Goal: Information Seeking & Learning: Find specific fact

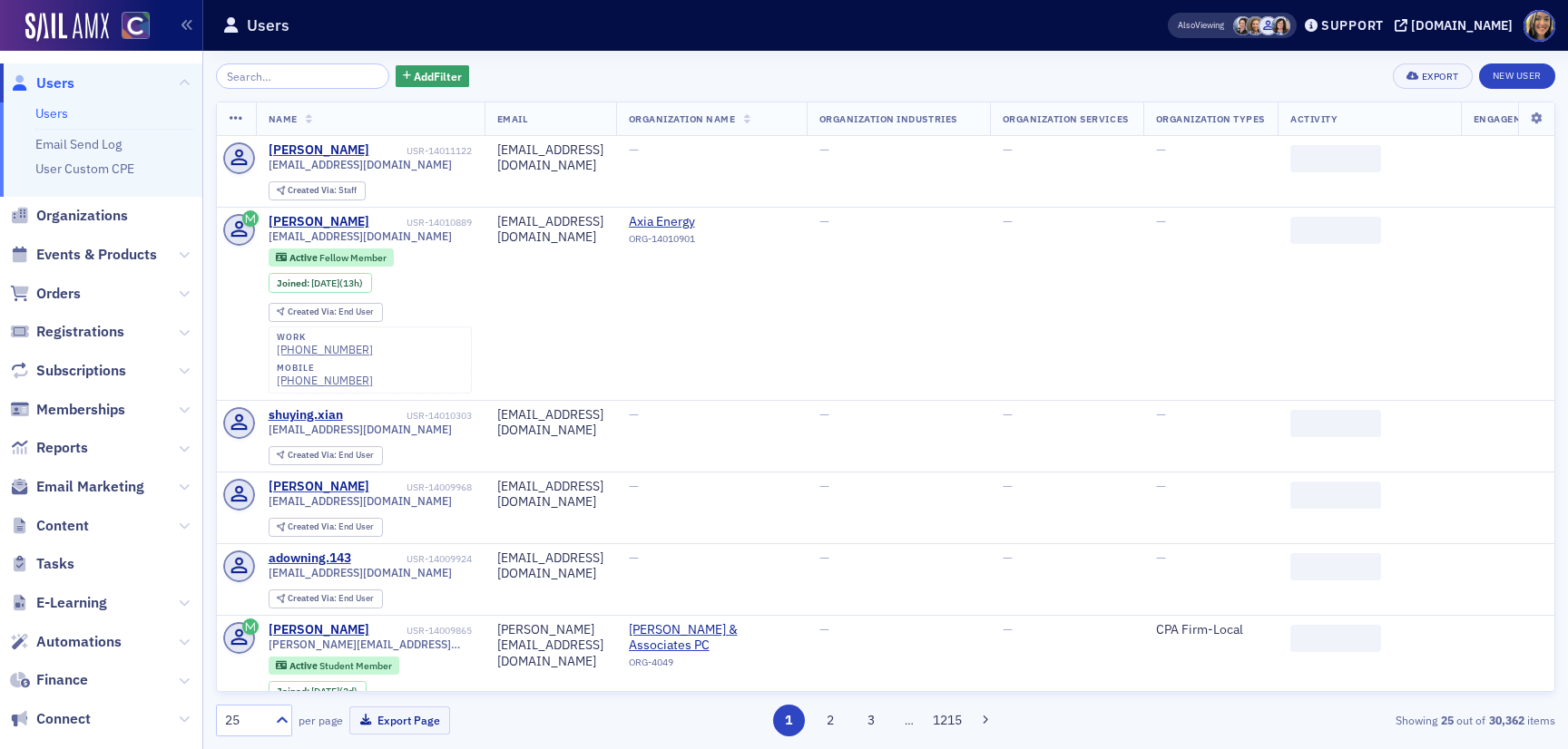
click at [263, 73] on input "search" at bounding box center [302, 76] width 174 height 25
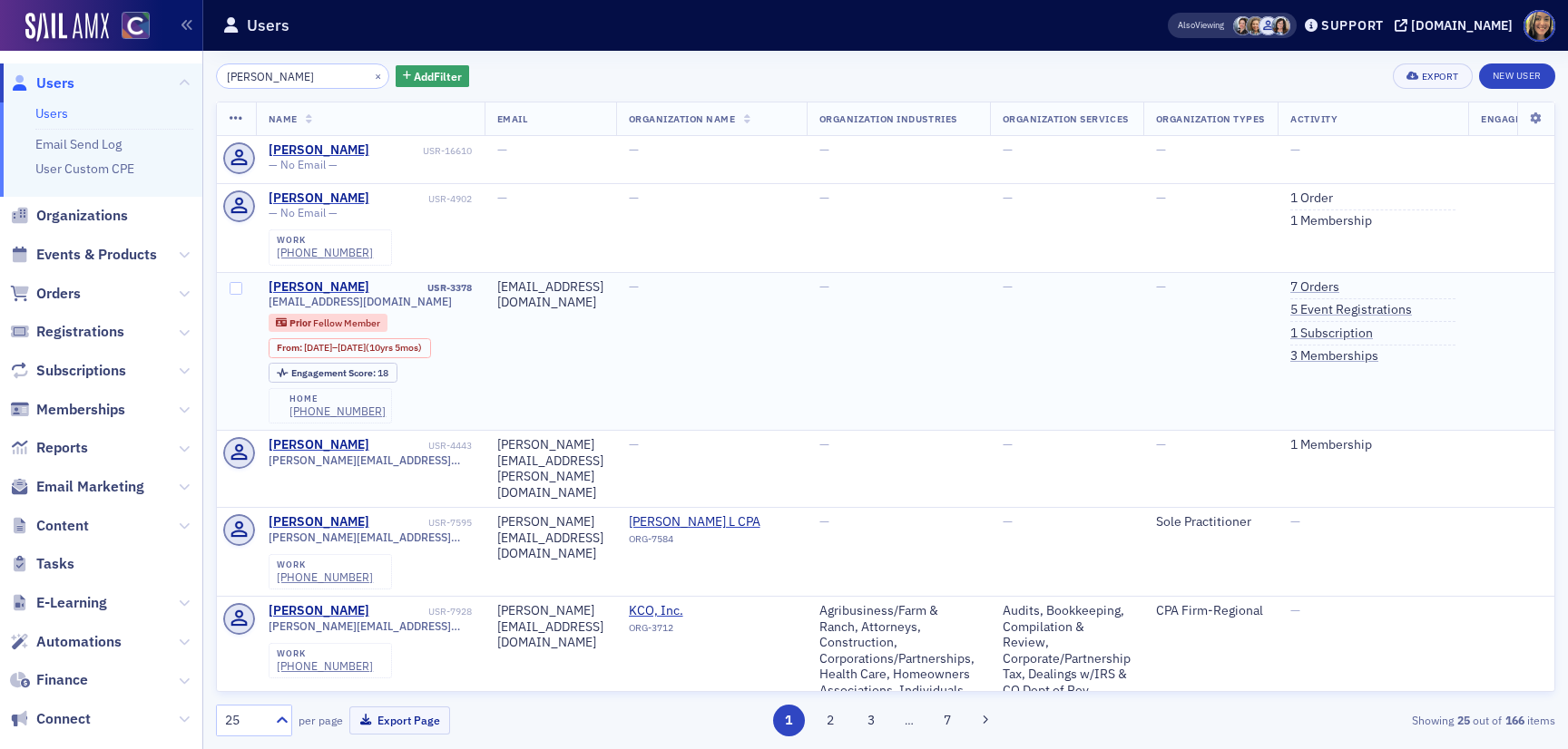
type input "[PERSON_NAME]"
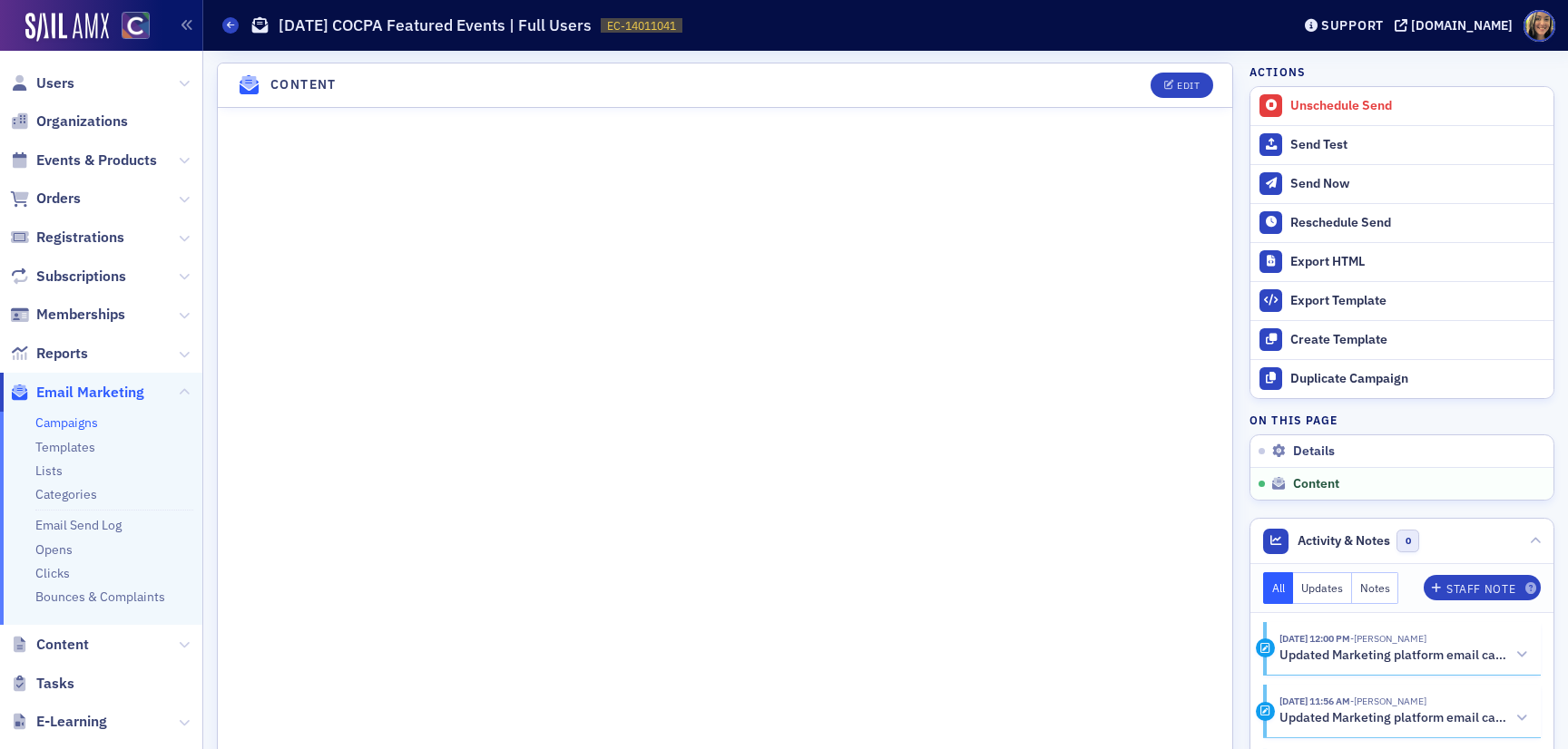
scroll to position [633, 0]
